Goal: Transaction & Acquisition: Purchase product/service

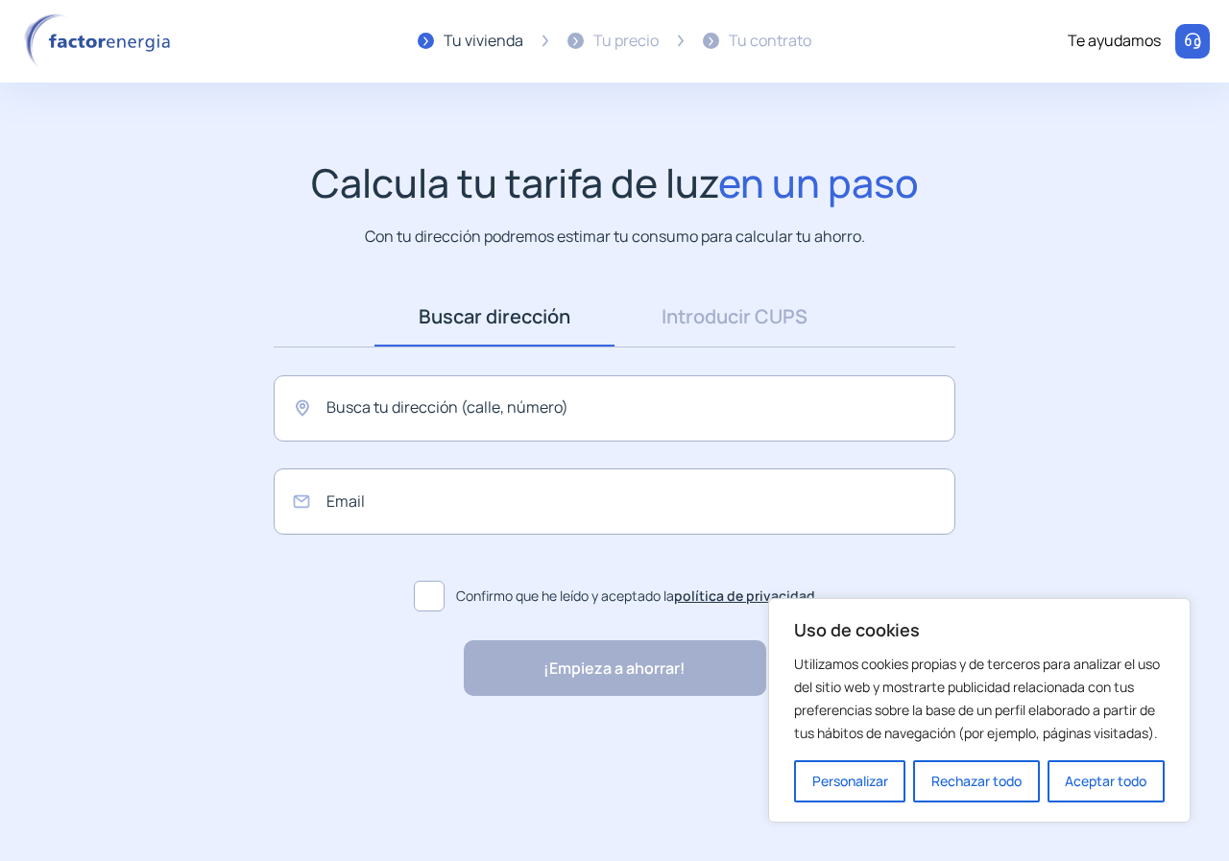
click at [1111, 790] on button "Aceptar todo" at bounding box center [1105, 781] width 117 height 42
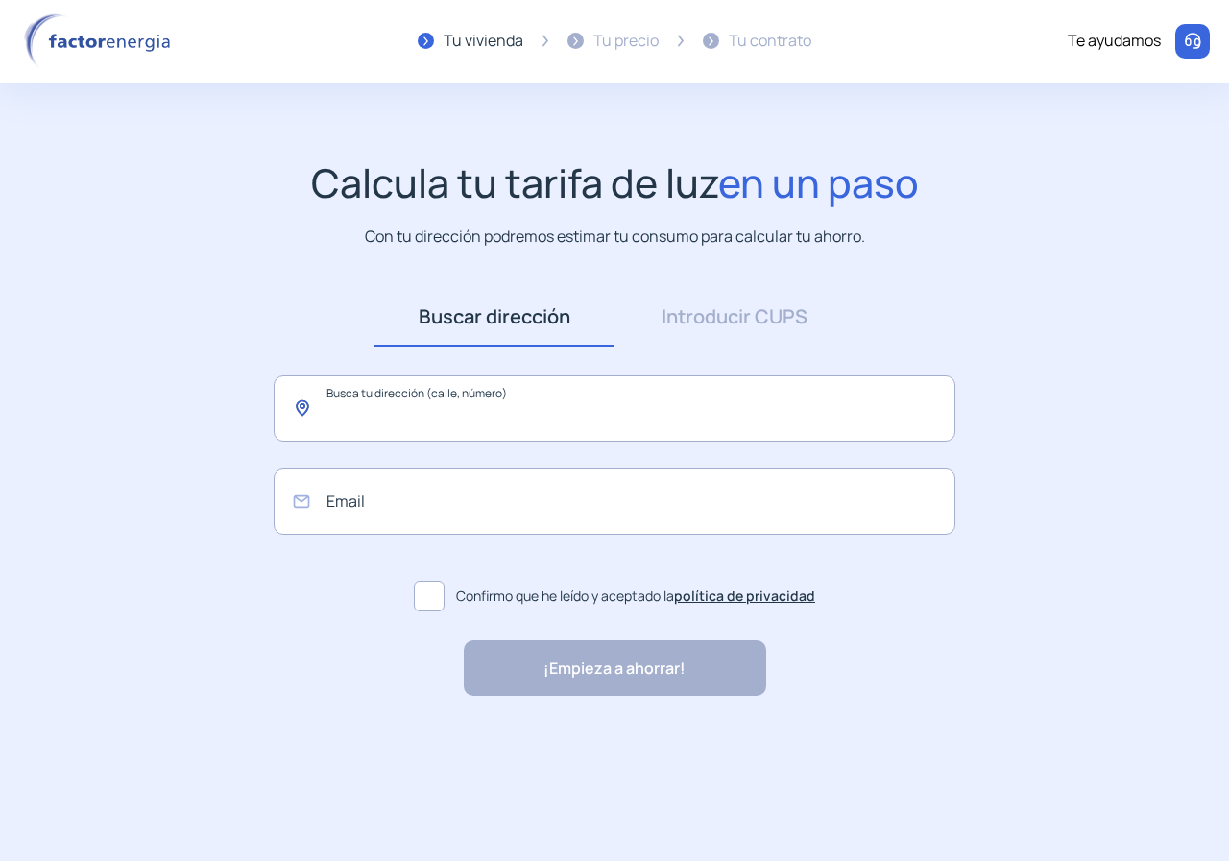
click at [444, 435] on input "text" at bounding box center [615, 408] width 682 height 66
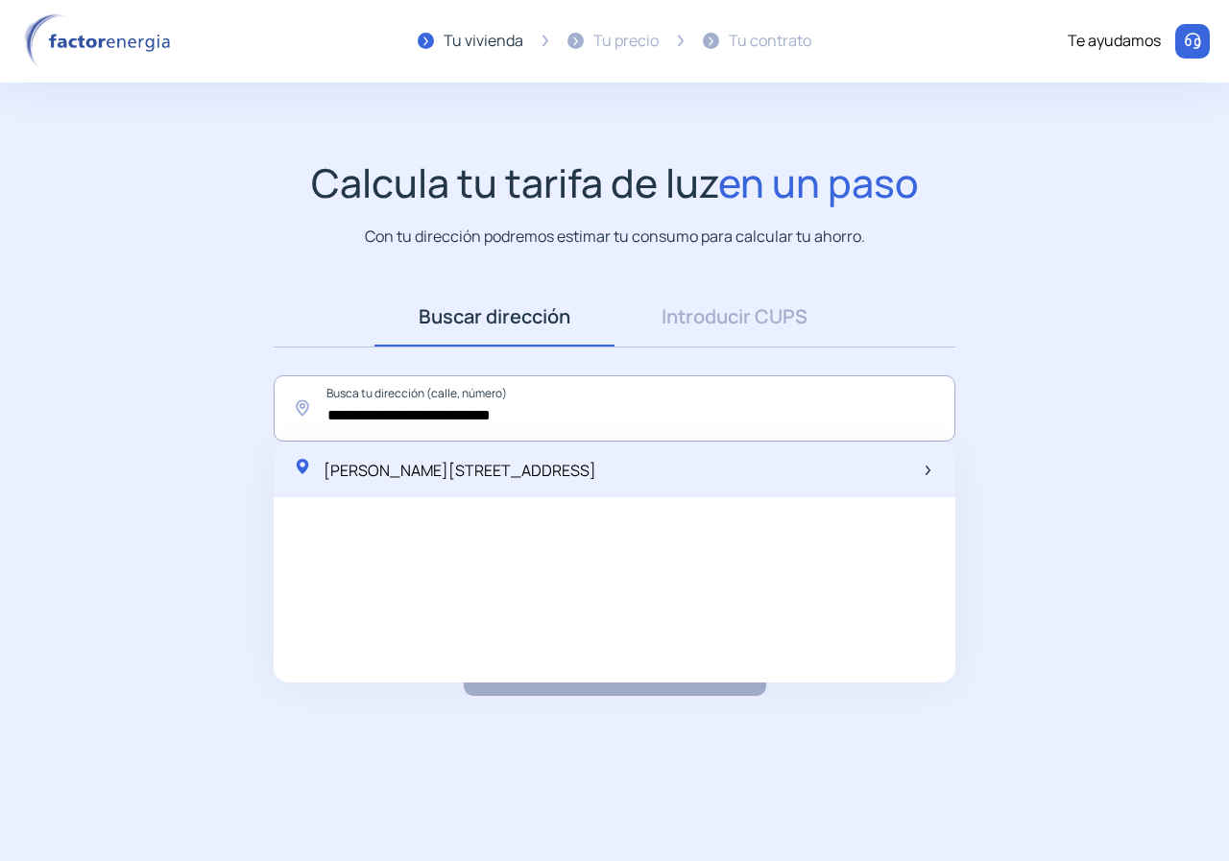
click at [397, 481] on div "[PERSON_NAME][STREET_ADDRESS]" at bounding box center [444, 470] width 303 height 27
type input "**********"
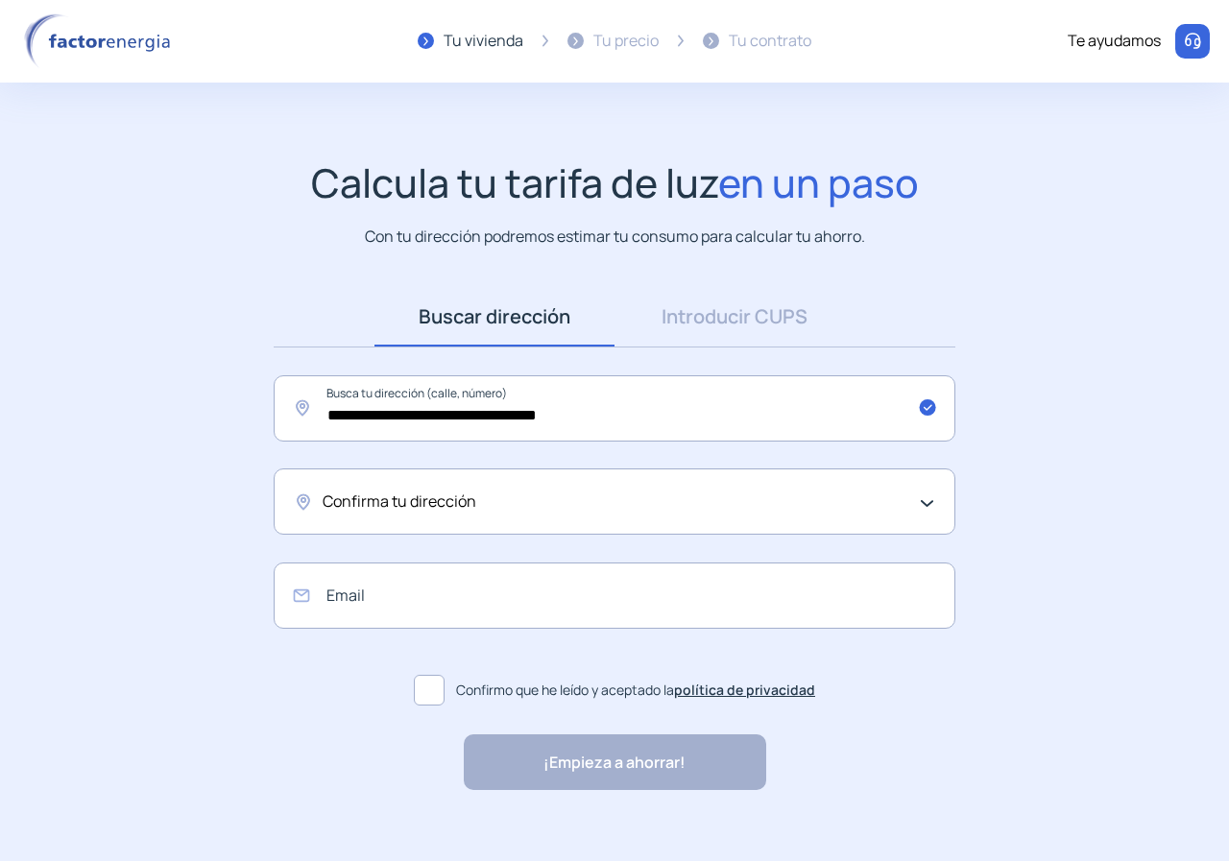
click at [687, 491] on div "Confirma tu dirección" at bounding box center [610, 502] width 574 height 25
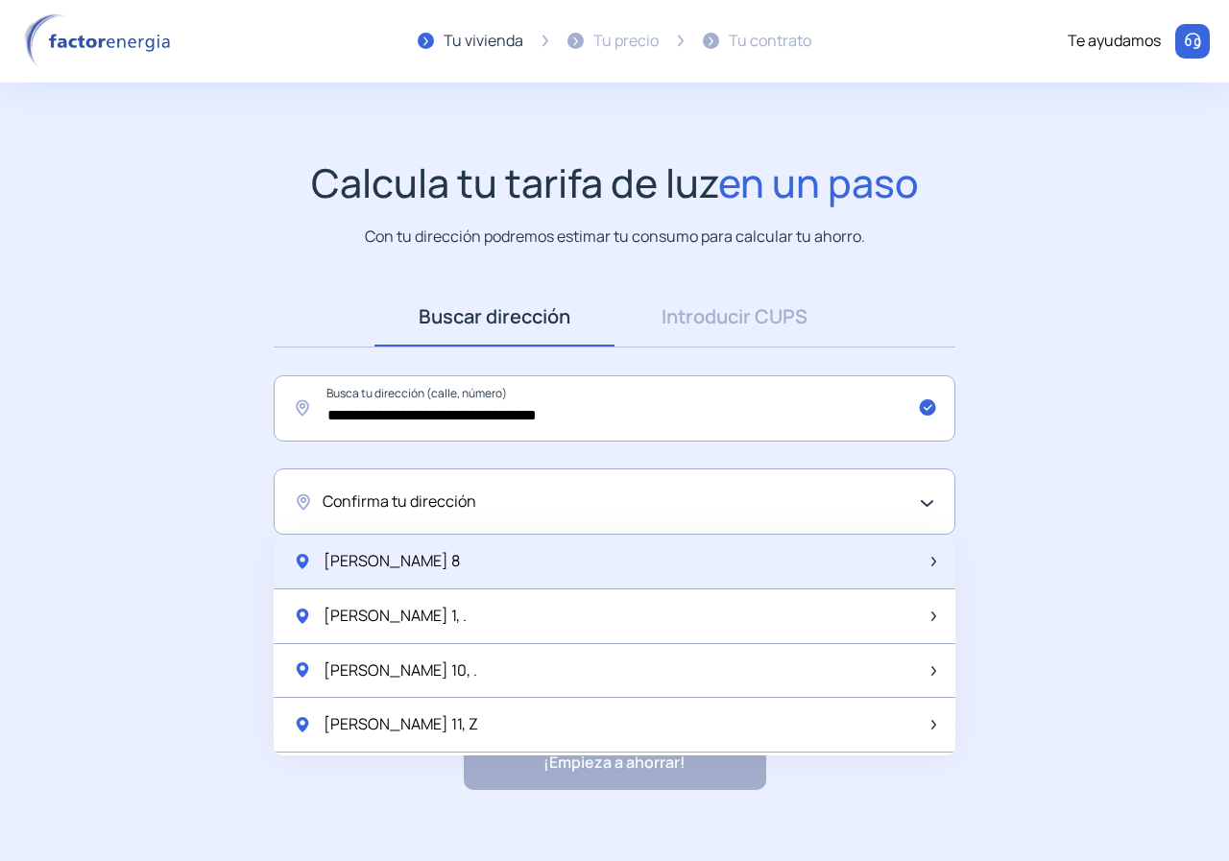
click at [511, 568] on div "[PERSON_NAME] 8" at bounding box center [615, 562] width 682 height 55
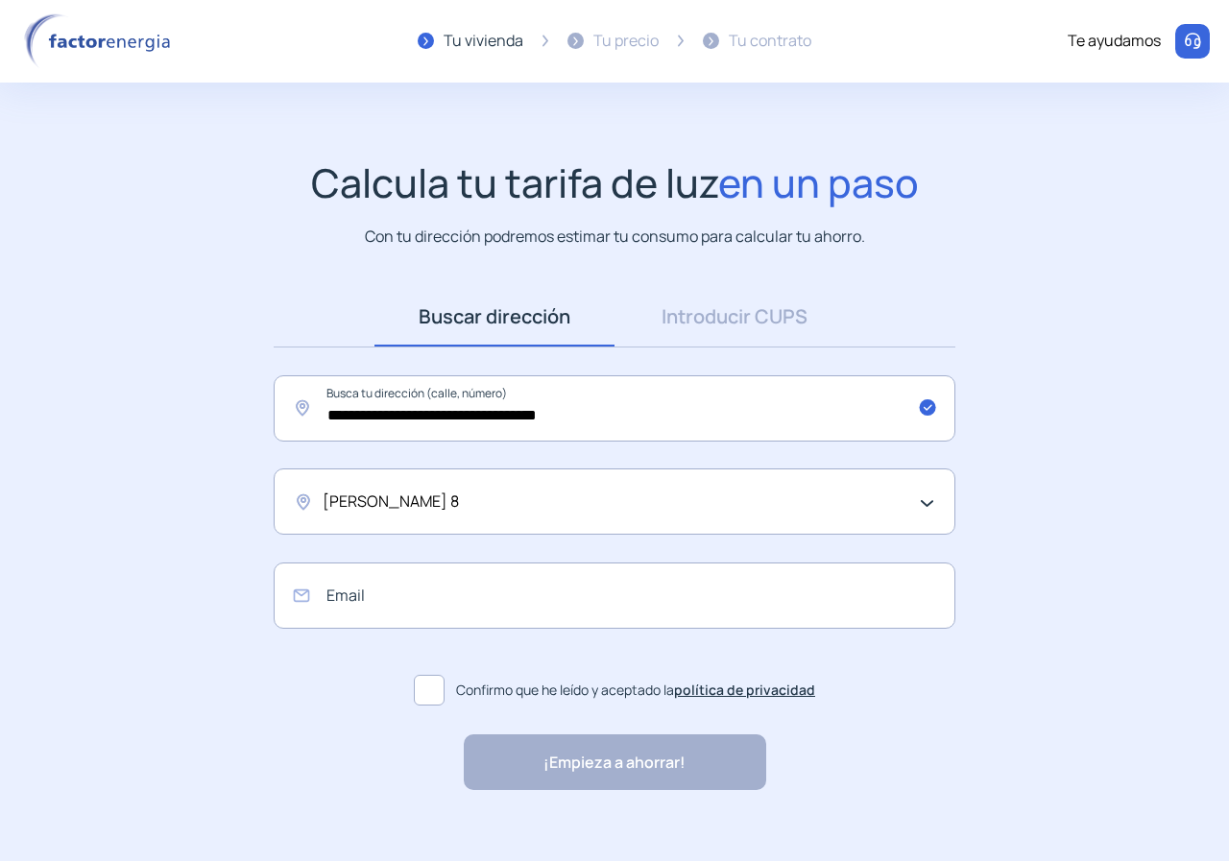
click at [614, 761] on div "¡Empieza a ahorrar! "Excelente servicio y atención al cliente" "Respeto por el …" at bounding box center [615, 762] width 302 height 56
click at [440, 686] on span at bounding box center [429, 690] width 31 height 31
click at [598, 602] on input "email" at bounding box center [615, 596] width 682 height 66
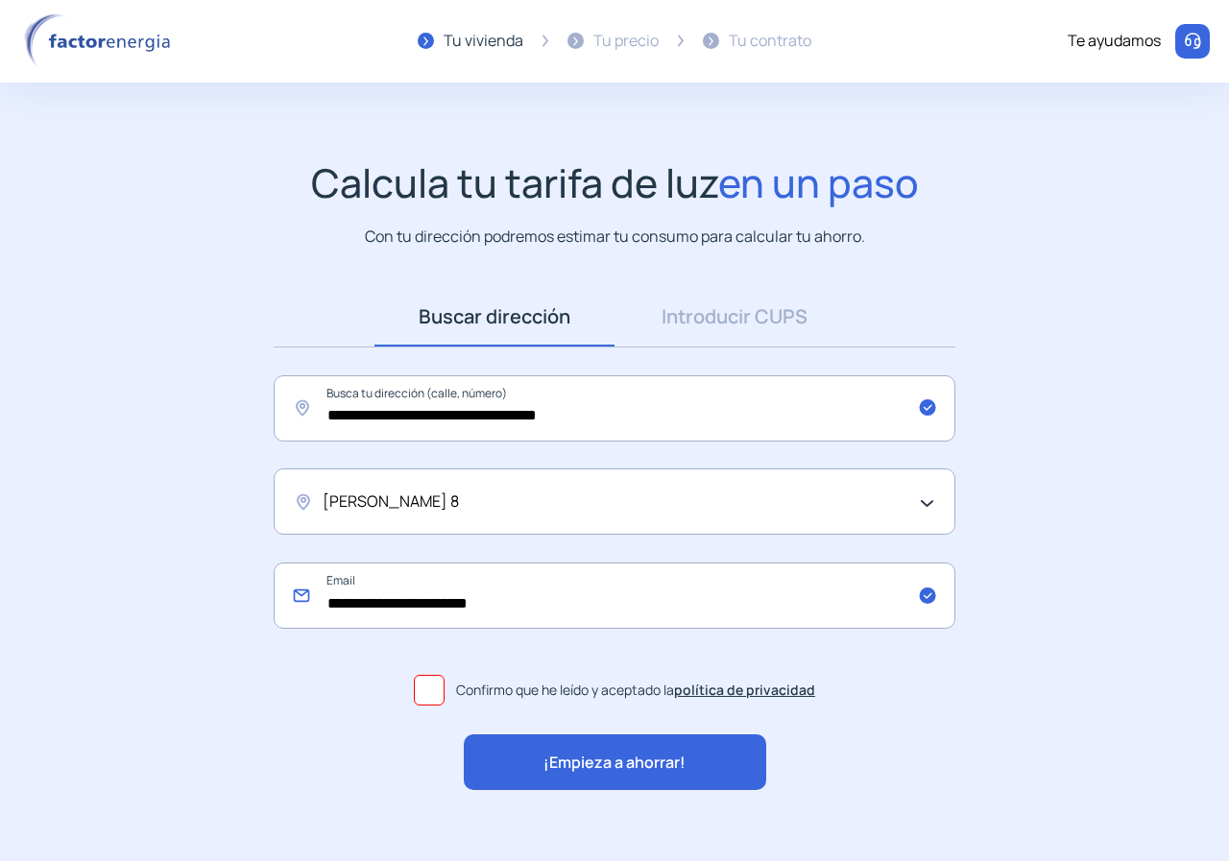
type input "**********"
click at [638, 758] on span "¡Empieza a ahorrar!" at bounding box center [614, 763] width 142 height 25
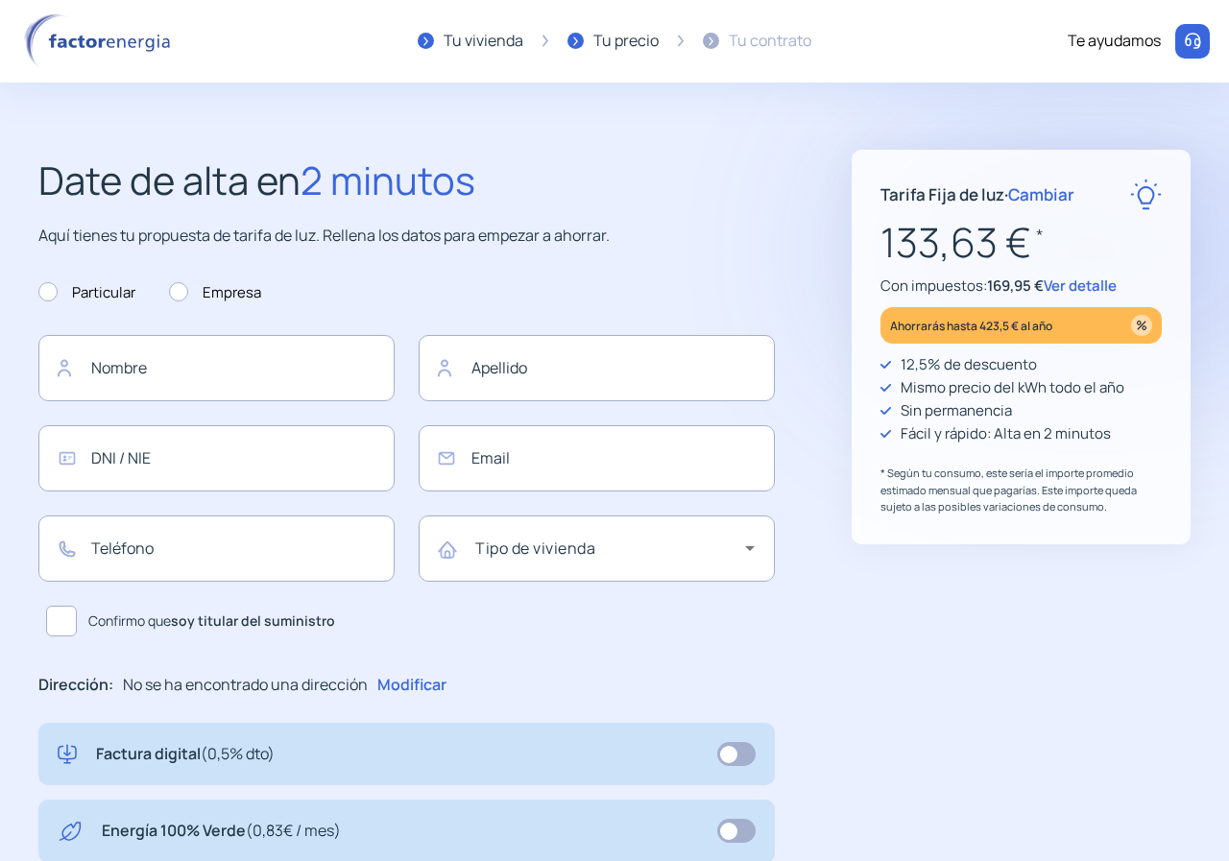
type input "**********"
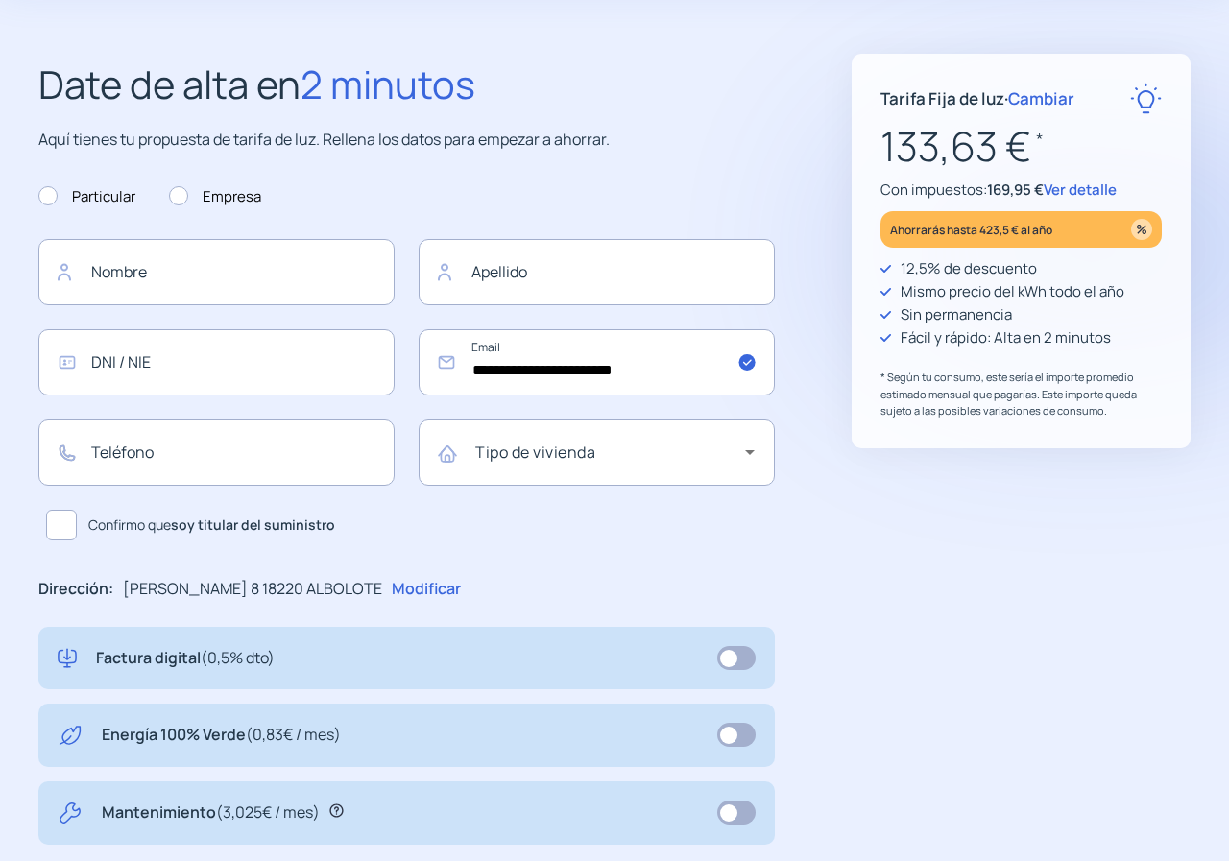
click at [1084, 184] on span "Ver detalle" at bounding box center [1080, 190] width 73 height 20
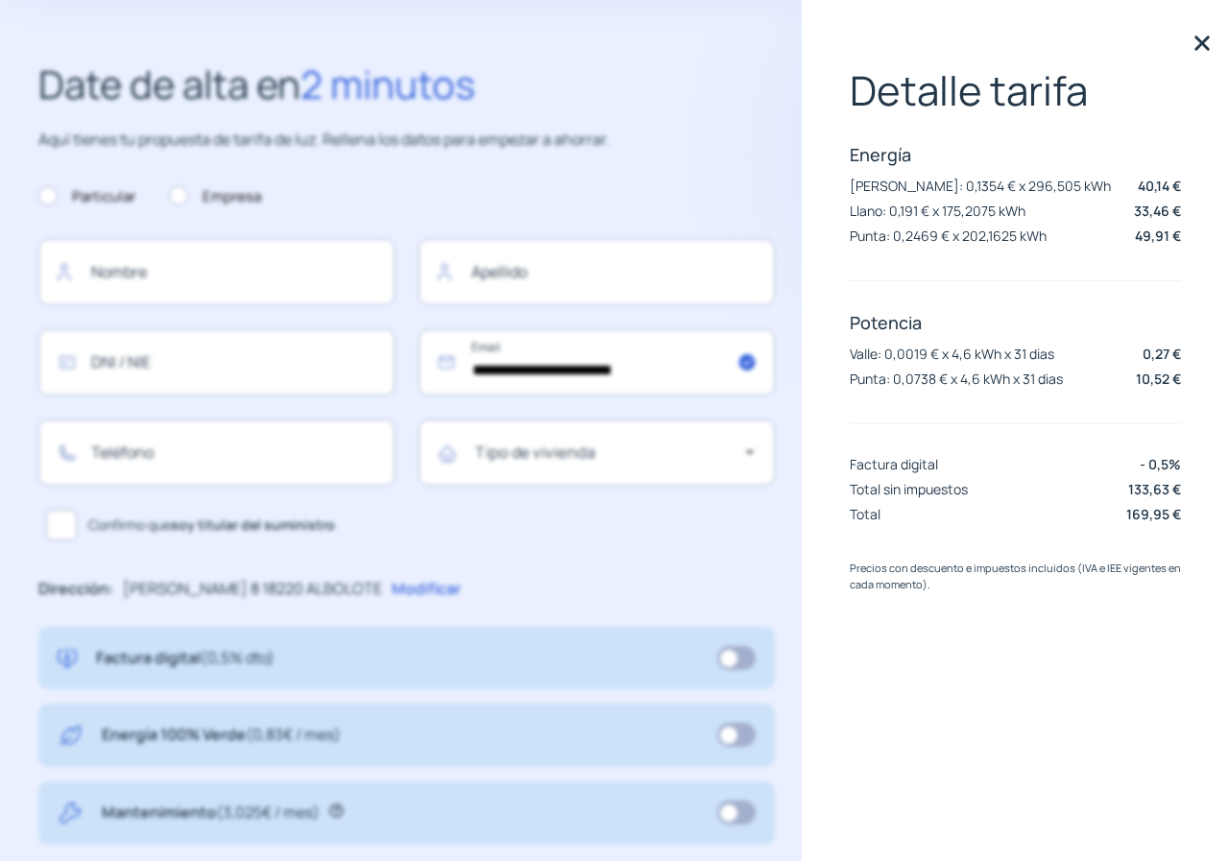
click at [1201, 51] on img at bounding box center [1202, 43] width 29 height 29
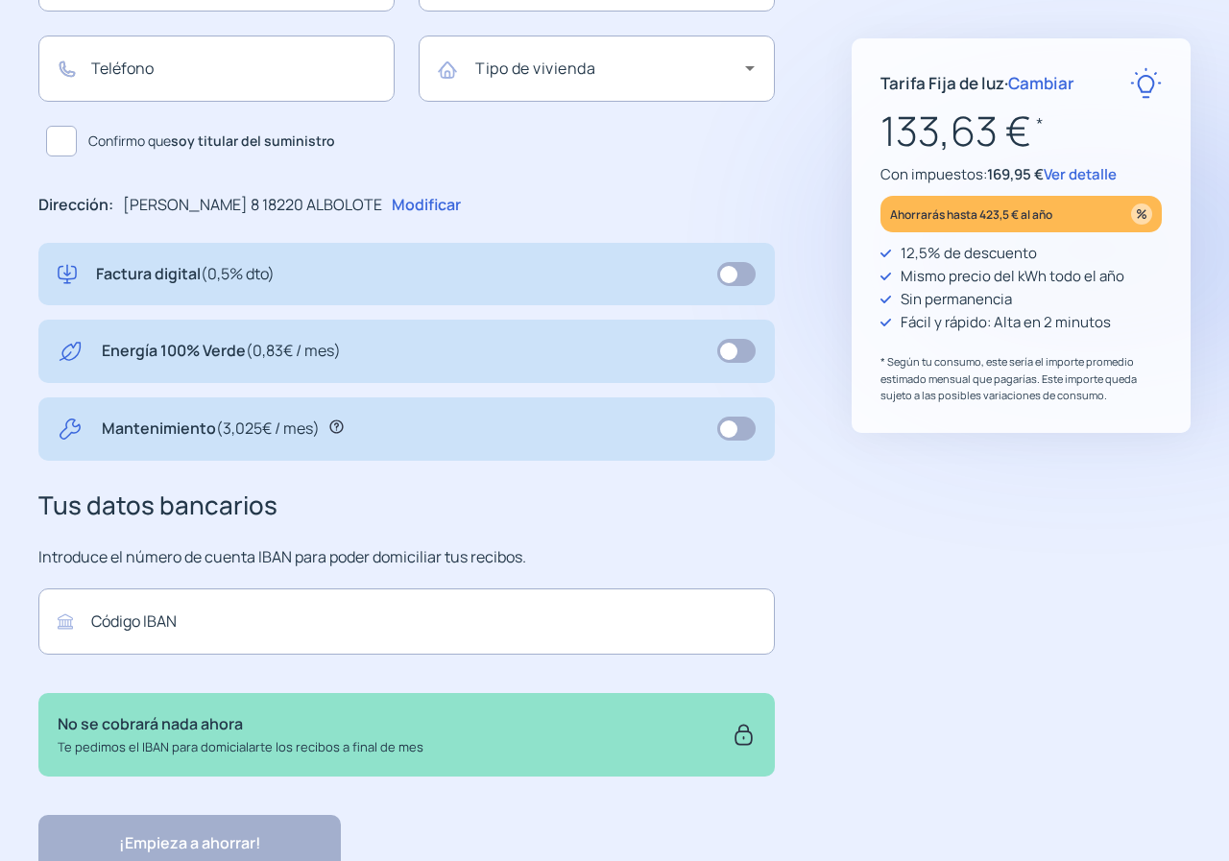
scroll to position [557, 0]
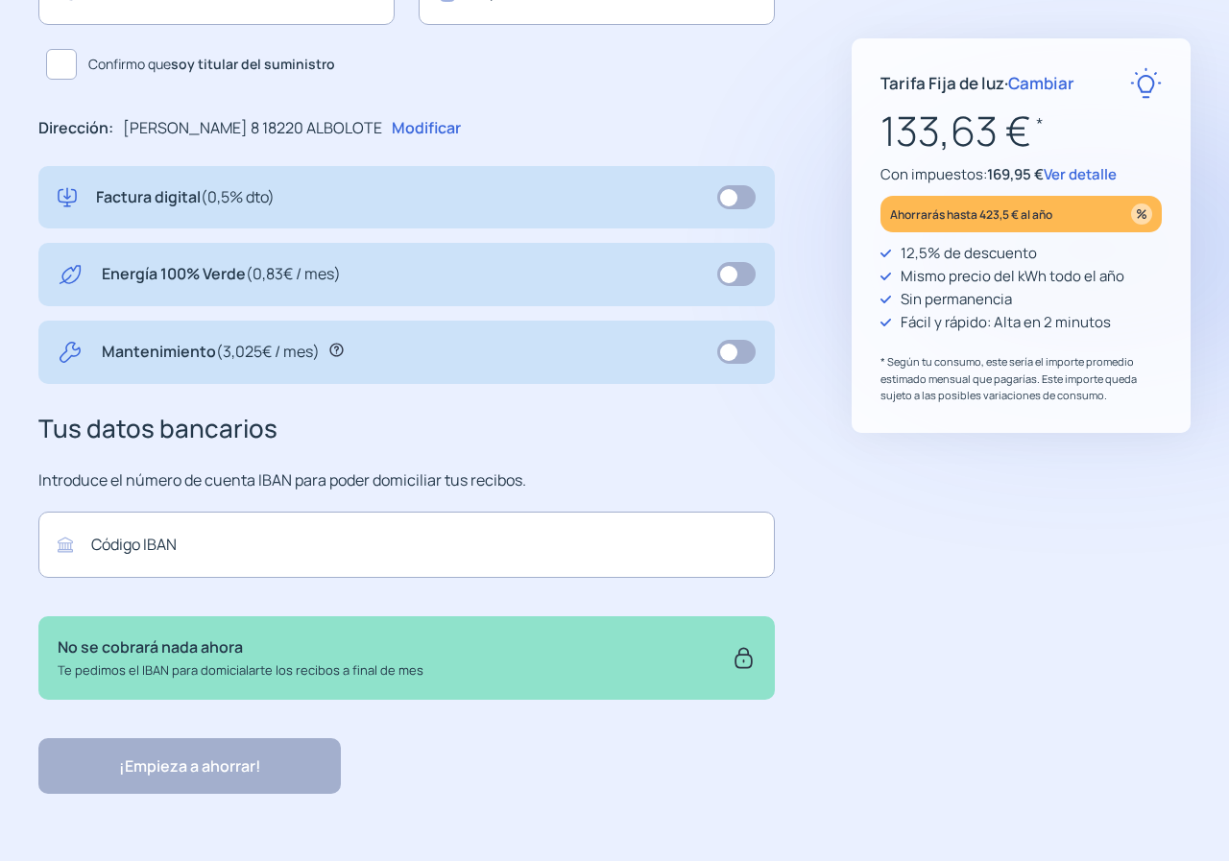
click at [1038, 86] on span "Cambiar" at bounding box center [1041, 83] width 66 height 22
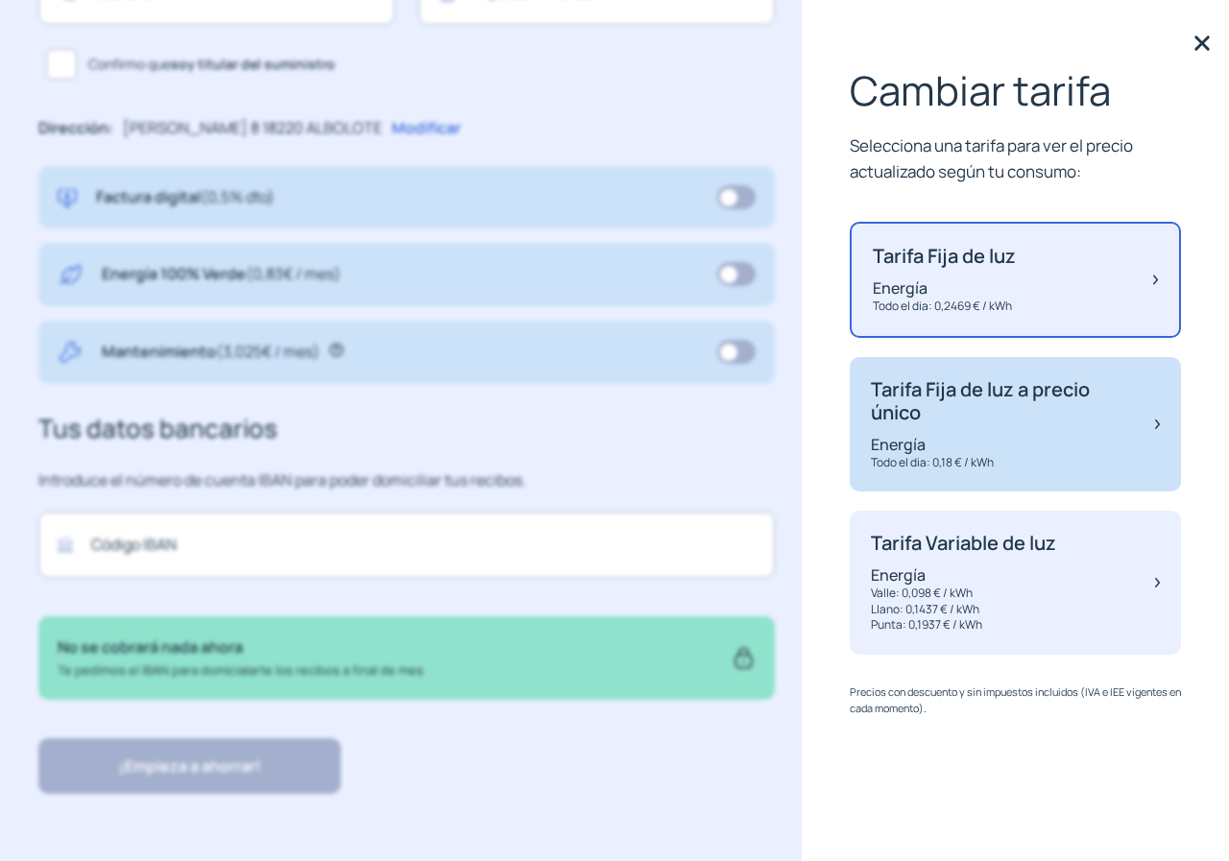
click at [1067, 443] on p "Energía" at bounding box center [1003, 444] width 265 height 21
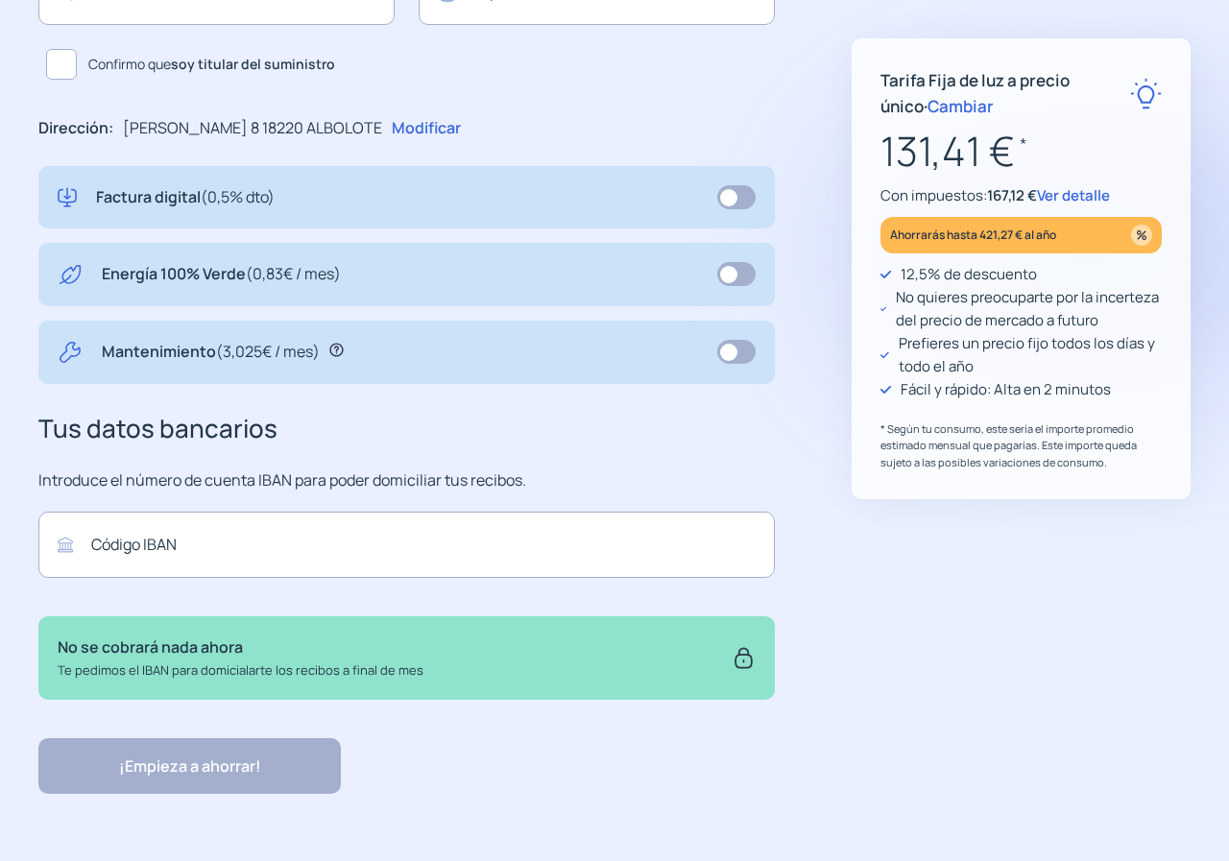
click at [1058, 207] on div "131,41 € * Con impuestos: 167,12 € Ver detalle Ahorrarás hasta 421,27 € al año" at bounding box center [1020, 185] width 281 height 133
click at [1061, 193] on span "Ver detalle" at bounding box center [1073, 195] width 73 height 20
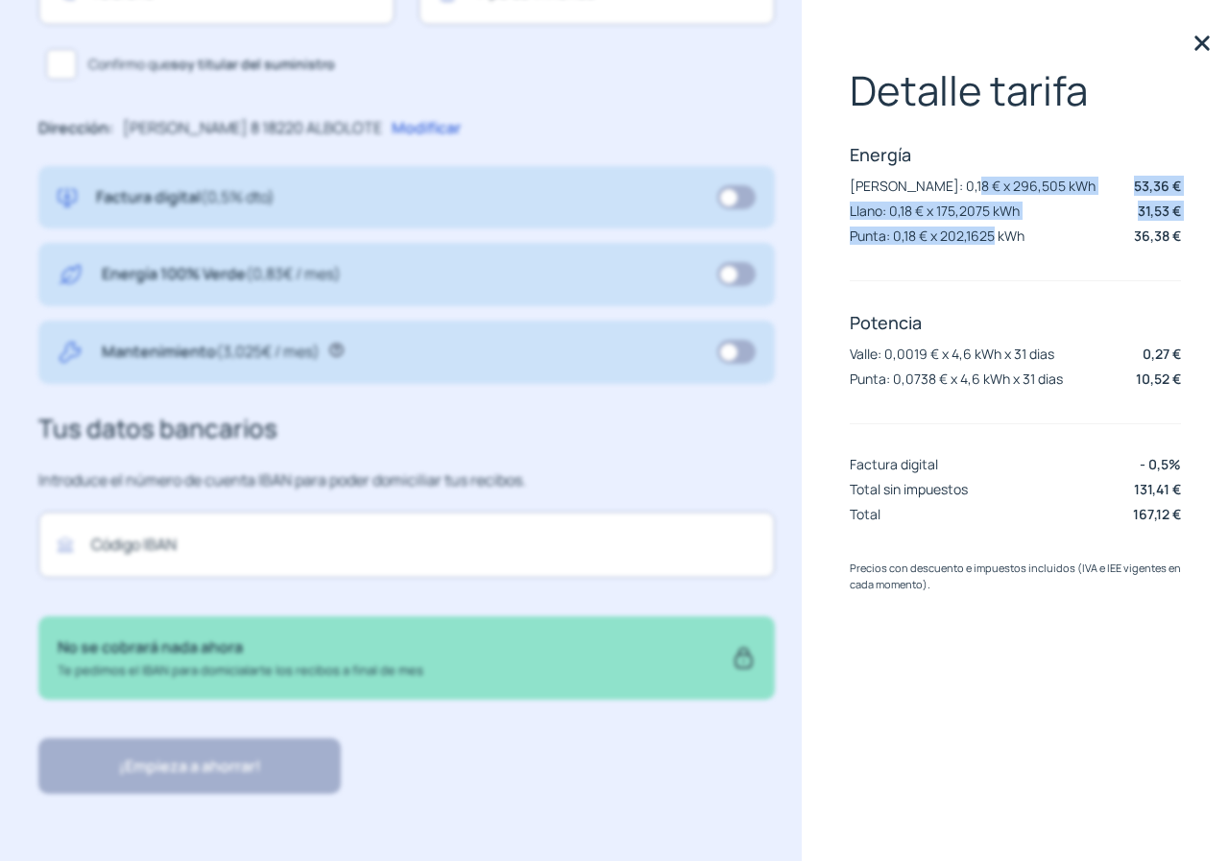
drag, startPoint x: 948, startPoint y: 183, endPoint x: 996, endPoint y: 237, distance: 72.1
click at [996, 237] on div "Energía [PERSON_NAME]: 0,18 € x 296,505 kWh 53,36 € Llano: 0,18 € x 175,2075 kW…" at bounding box center [1015, 197] width 331 height 108
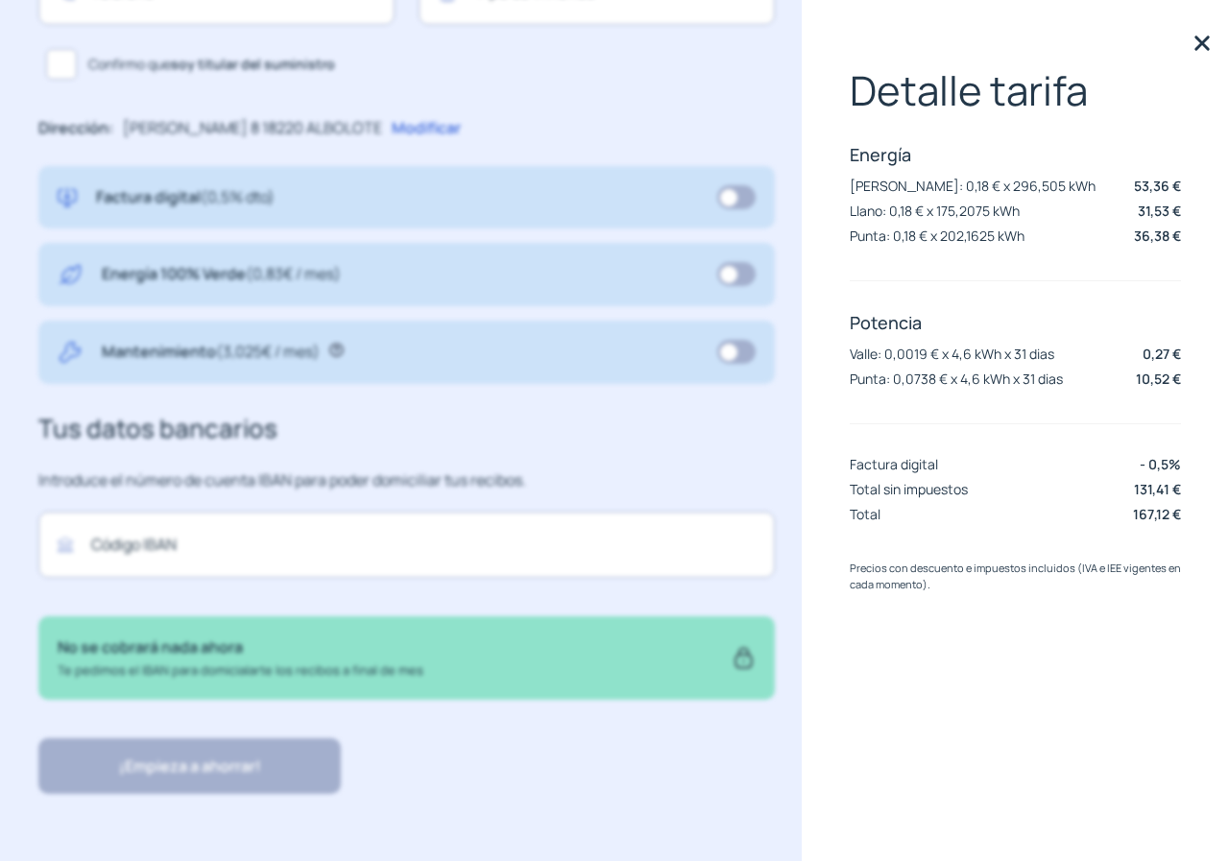
click at [645, 459] on div "**********" at bounding box center [406, 193] width 736 height 1201
